Goal: Task Accomplishment & Management: Use online tool/utility

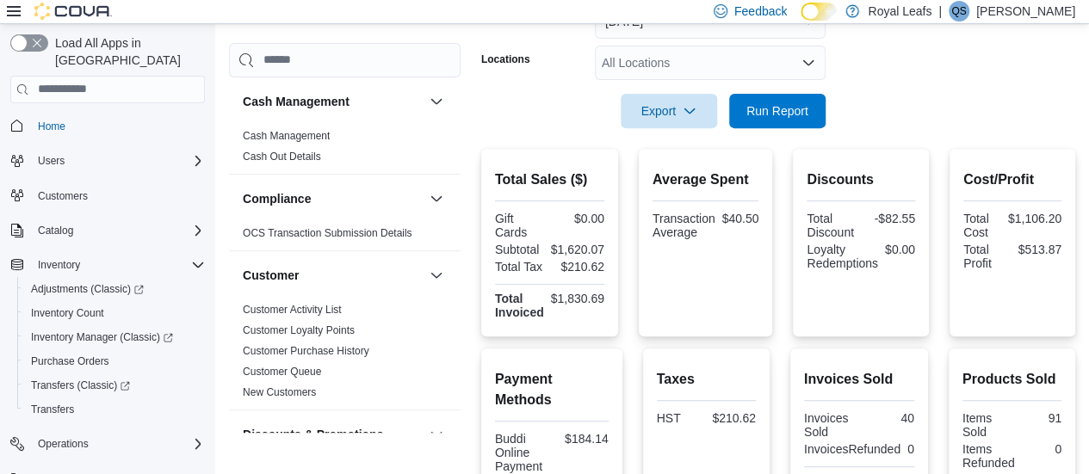
scroll to position [296, 0]
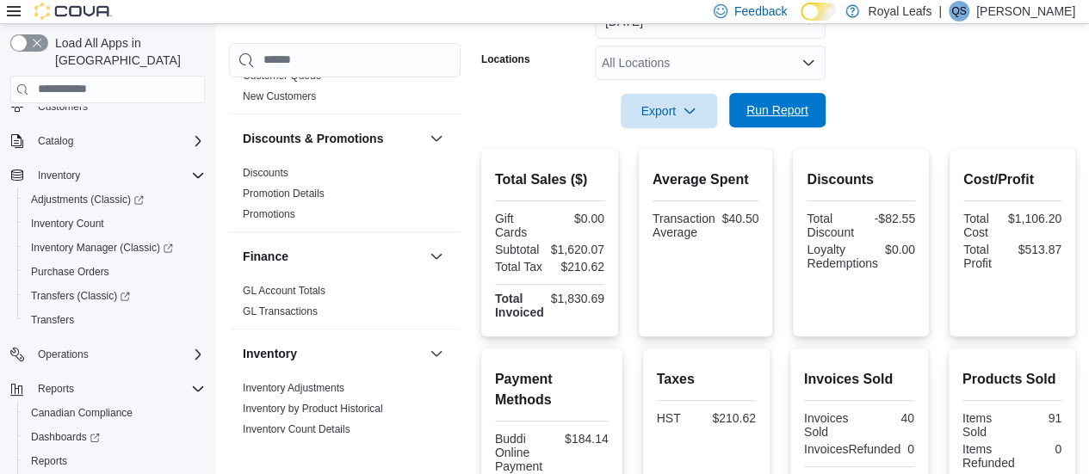
click at [768, 111] on span "Run Report" at bounding box center [777, 110] width 62 height 17
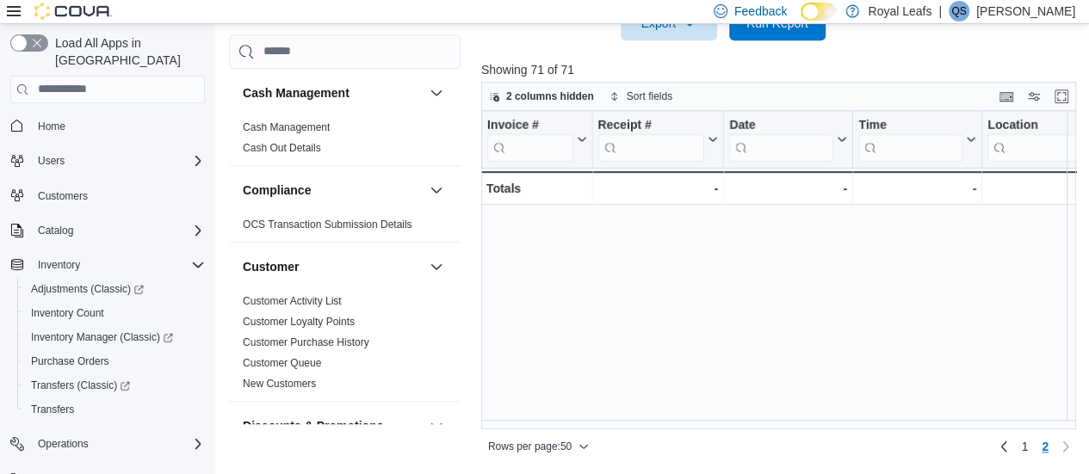
scroll to position [433, 126]
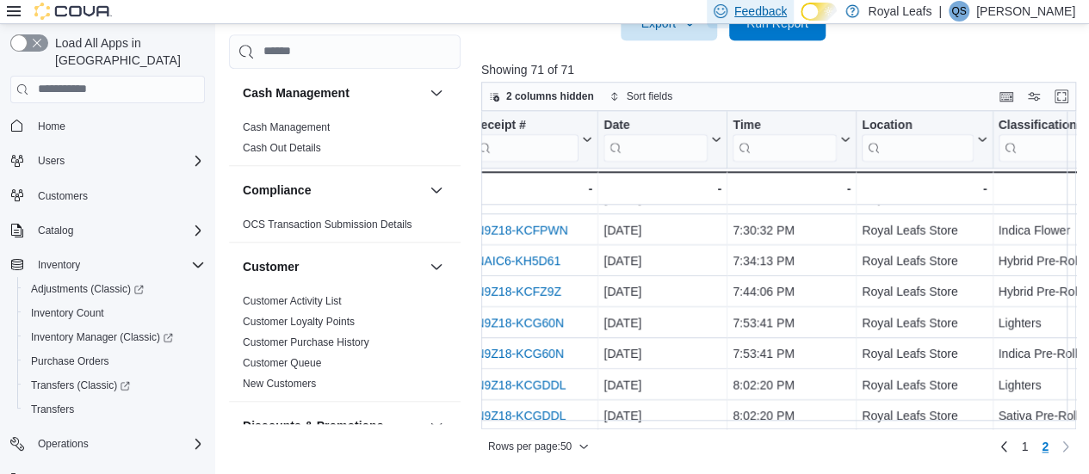
click at [783, 27] on span "Feedback" at bounding box center [749, 11] width 73 height 34
click at [771, 34] on span "Run Report" at bounding box center [777, 22] width 76 height 34
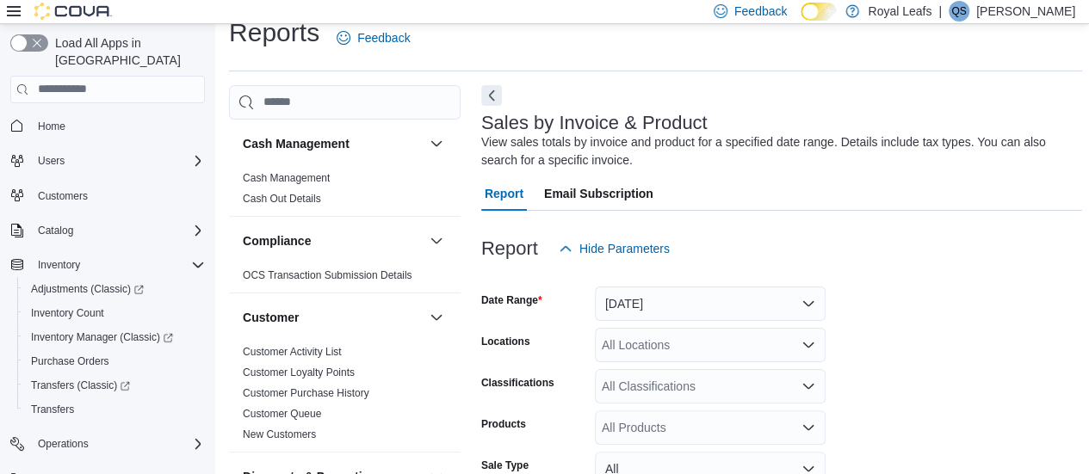
scroll to position [0, 0]
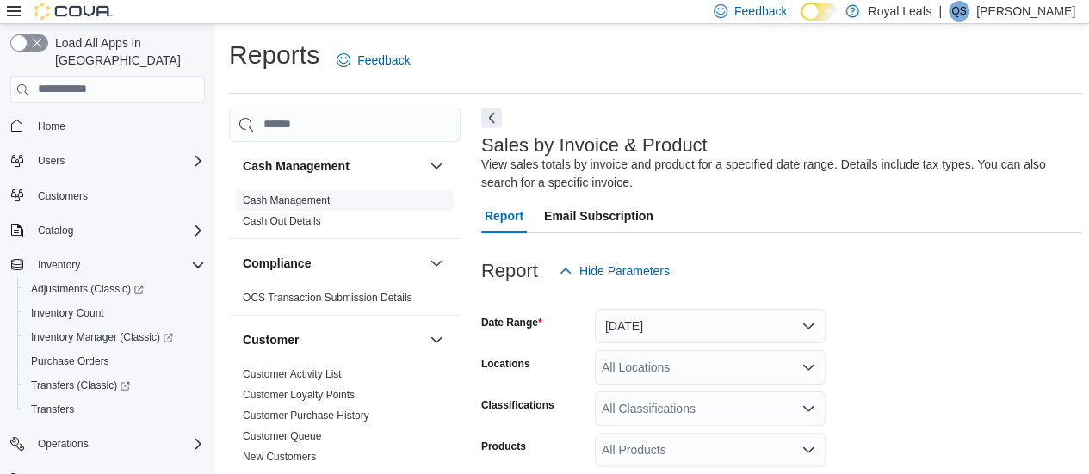
click at [306, 195] on link "Cash Management" at bounding box center [286, 201] width 87 height 12
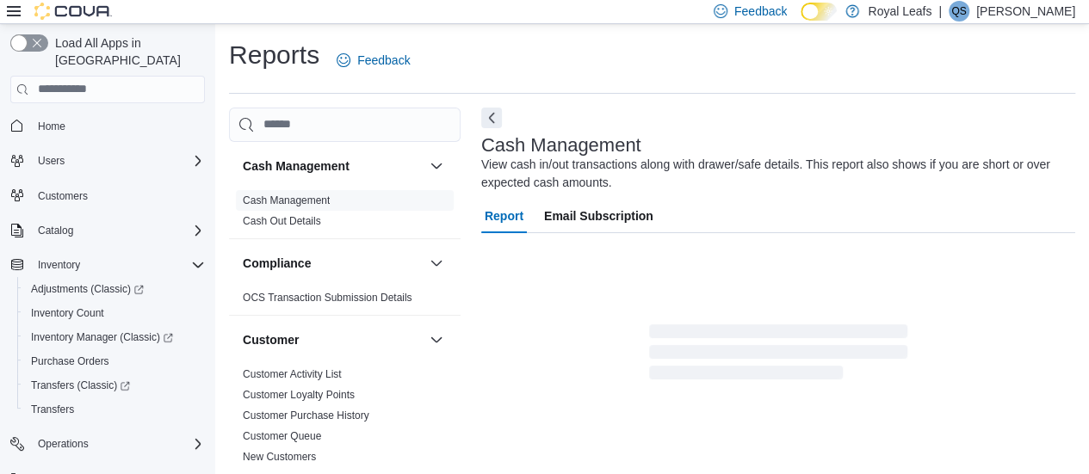
scroll to position [36, 0]
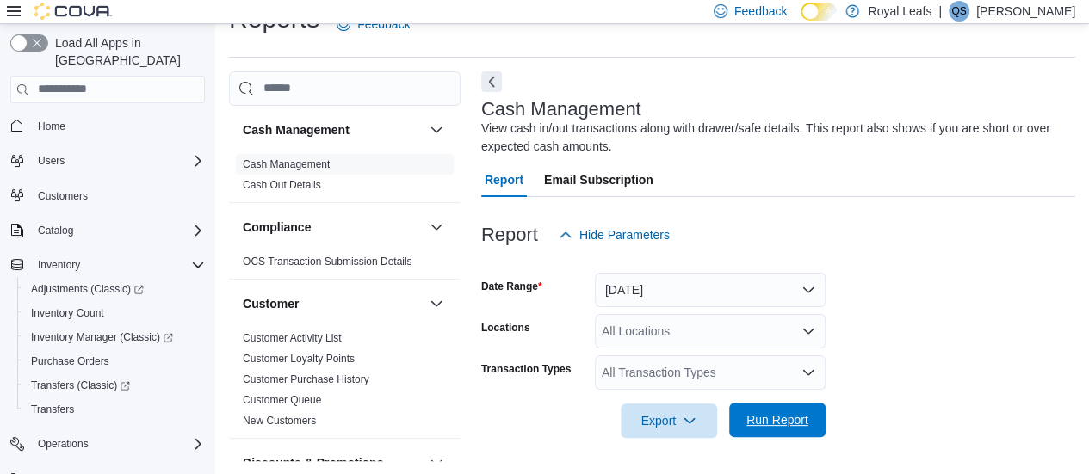
click at [776, 426] on span "Run Report" at bounding box center [777, 419] width 62 height 17
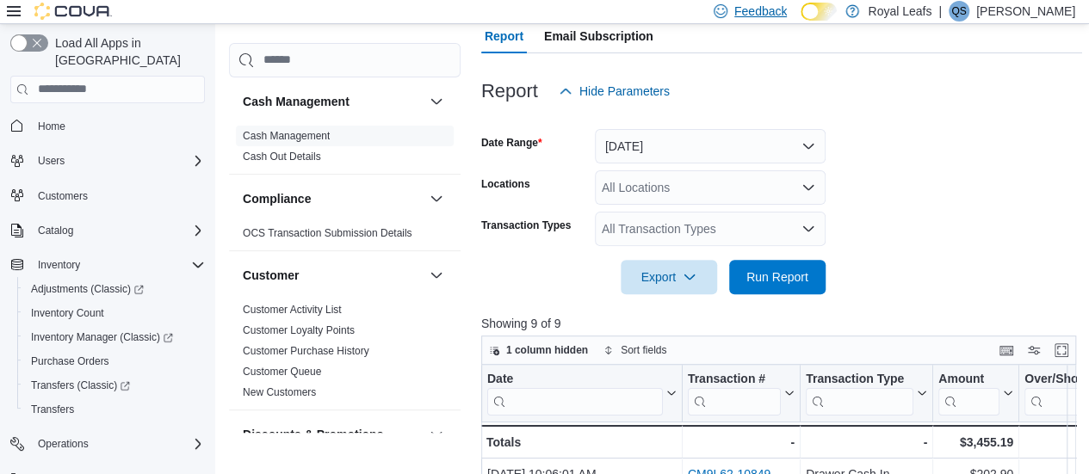
scroll to position [324, 0]
